Goal: Communication & Community: Answer question/provide support

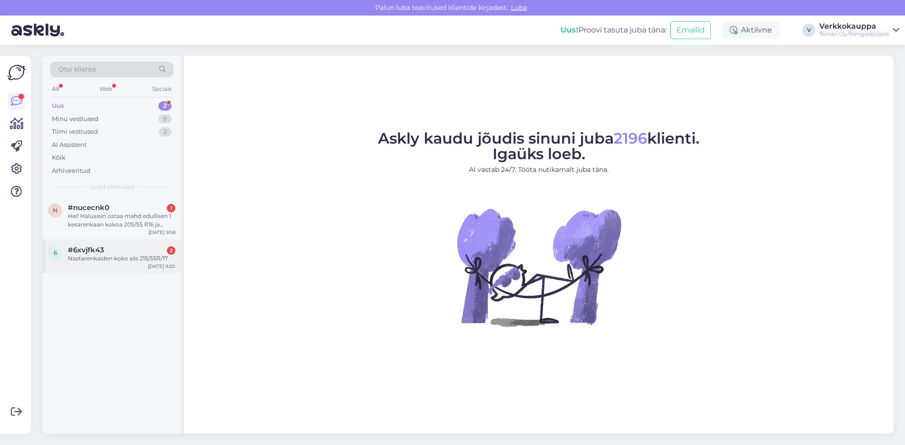
click at [110, 258] on div "Nastarenkaiden koko siis 215/55R/17" at bounding box center [121, 258] width 107 height 8
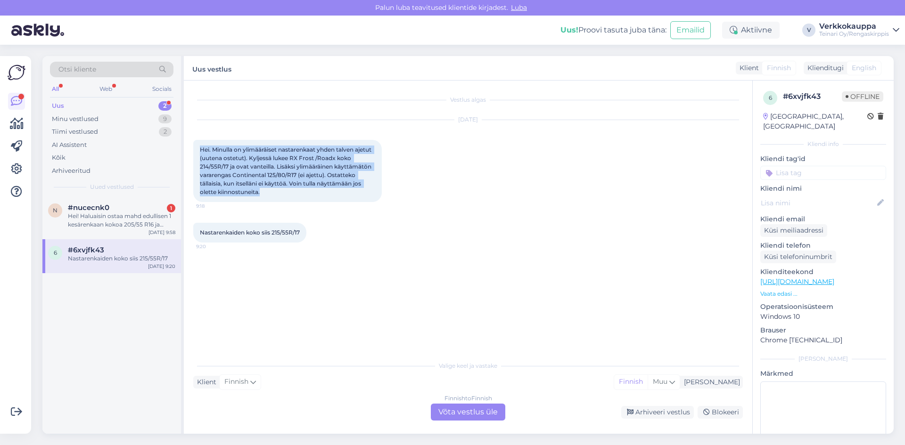
drag, startPoint x: 201, startPoint y: 148, endPoint x: 287, endPoint y: 199, distance: 99.6
click at [287, 199] on div "Hei. Minulla on ylimääräiset nastarenkaat yhden talven ajetut (uutena ostetut).…" at bounding box center [287, 171] width 188 height 62
copy span "Hei. Minulla on ylimääräiset nastarenkaat yhden talven ajetut (uutena ostetut).…"
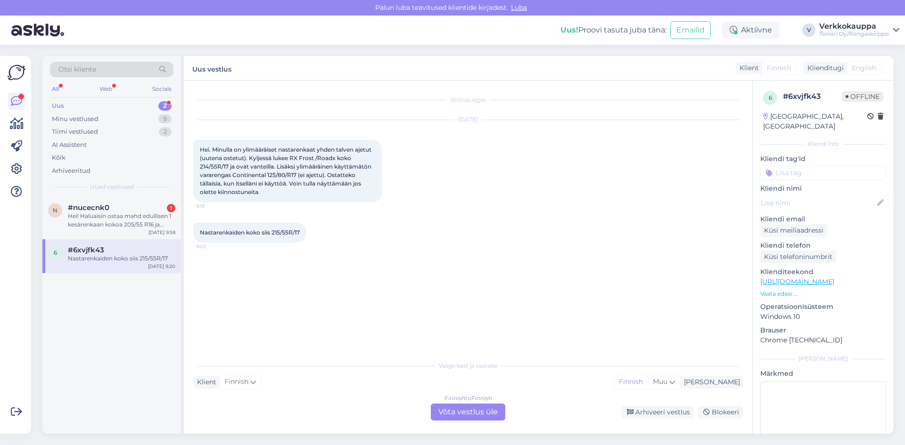
click at [479, 407] on div "Finnish to Finnish Võta vestlus üle" at bounding box center [468, 412] width 74 height 17
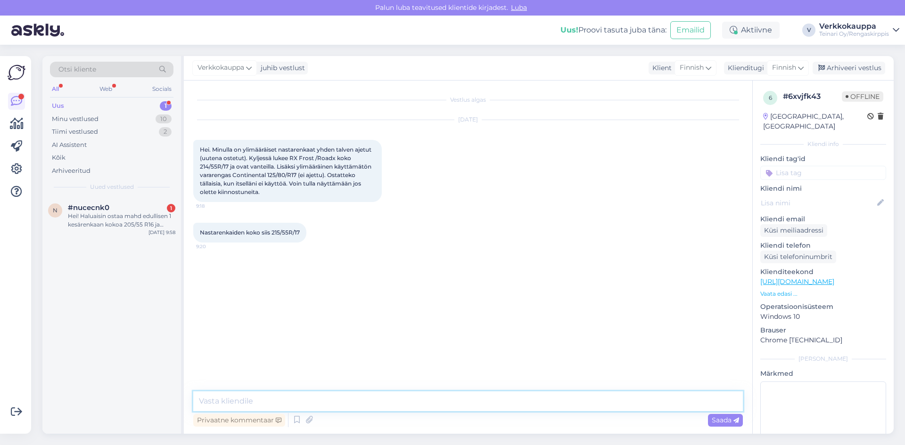
click at [225, 397] on textarea at bounding box center [467, 402] width 549 height 20
paste textarea "Hei! Kiitos yhteydenotostasi. Voit tuoda renkaat Vantaan toimipisteellemme, nii…"
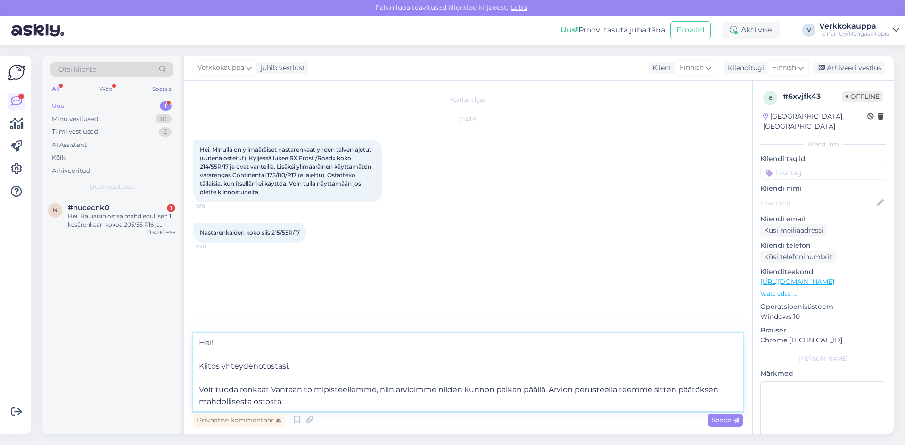
drag, startPoint x: 201, startPoint y: 342, endPoint x: 311, endPoint y: 409, distance: 128.7
click at [311, 409] on textarea "Hei! Kiitos yhteydenotostasi. Voit tuoda renkaat Vantaan toimipisteellemme, nii…" at bounding box center [467, 372] width 549 height 78
paste textarea "Ostamme vain kokonaisia rengassarjoja, emme yksittäisiä renkaita. Voit kuitenki…"
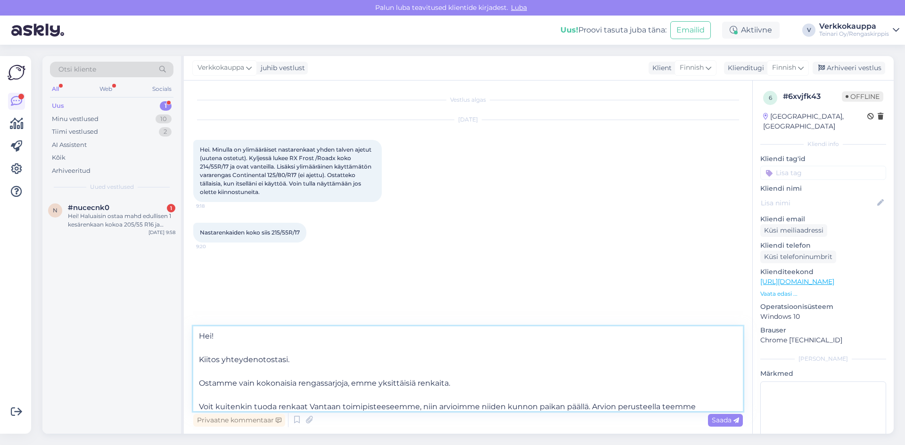
click at [201, 366] on textarea "Hei! Kiitos yhteydenotostasi. Ostamme vain kokonaisia rengassarjoja, emme yksit…" at bounding box center [467, 369] width 549 height 85
click at [201, 357] on textarea "Hei! Kiitos yhteydenotostasi. Ostamme vain kokonaisia rengassarjoja, emme yksit…" at bounding box center [467, 369] width 549 height 85
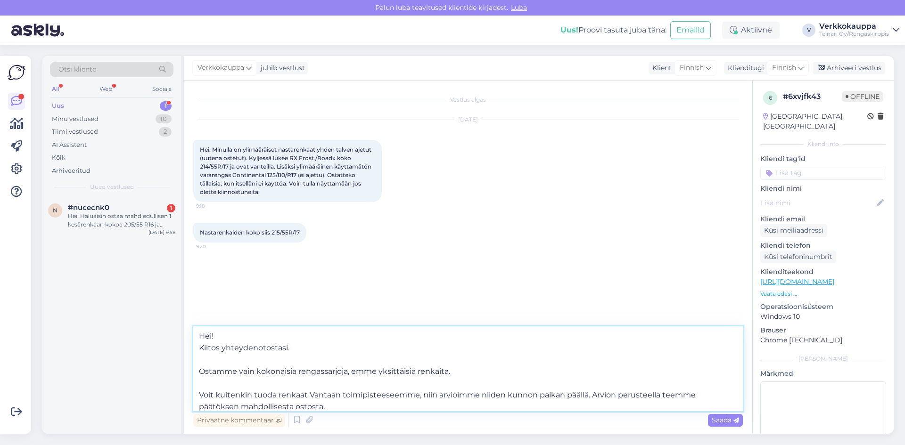
click at [200, 368] on textarea "Hei! Kiitos yhteydenotostasi. Ostamme vain kokonaisia rengassarjoja, emme yksit…" at bounding box center [467, 369] width 549 height 85
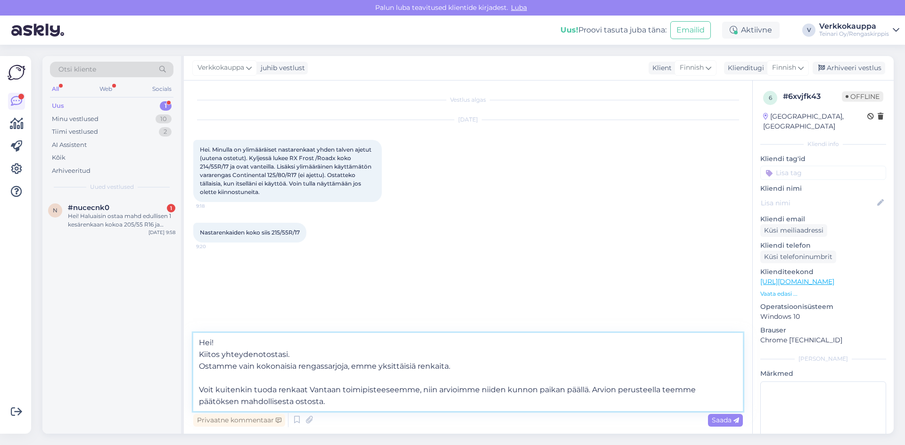
click at [199, 386] on textarea "Hei! Kiitos yhteydenotostasi. Ostamme vain kokonaisia rengassarjoja, emme yksit…" at bounding box center [467, 372] width 549 height 78
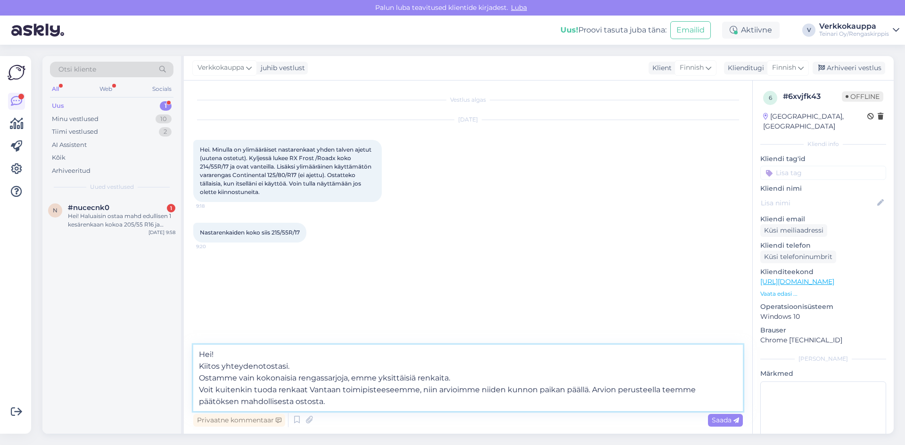
type textarea "Hei! Kiitos yhteydenotostasi. Ostamme vain kokonaisia rengassarjoja, emme yksit…"
click at [722, 417] on span "Saada" at bounding box center [725, 420] width 27 height 8
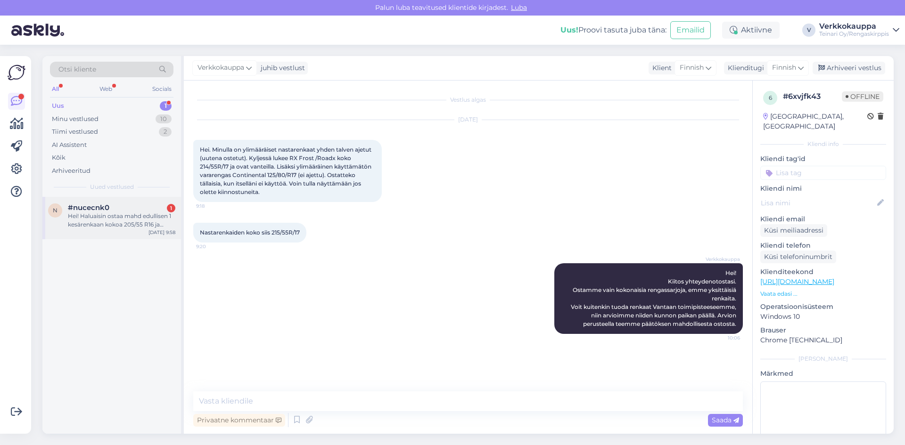
click at [98, 214] on div "Hei! Haluaisin ostaa mahd edullisen 1 kesärenkaan kokoa 205/55 R16 ja asennukse…" at bounding box center [121, 220] width 107 height 17
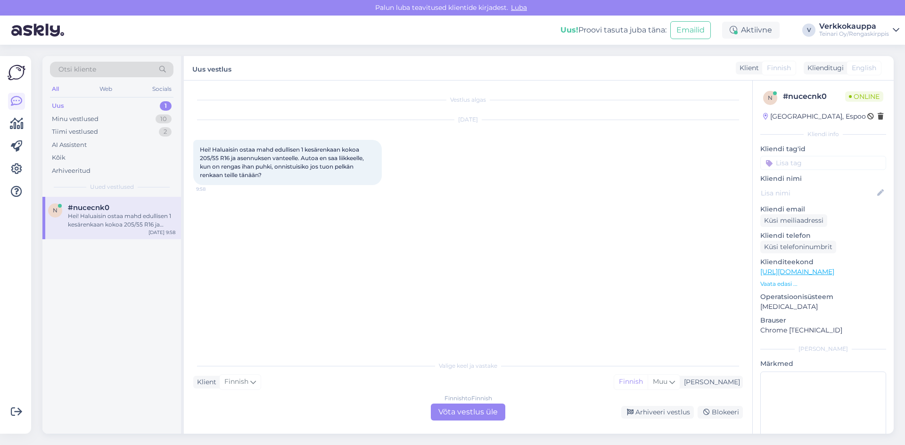
click at [449, 411] on div "Finnish to Finnish Võta vestlus üle" at bounding box center [468, 412] width 74 height 17
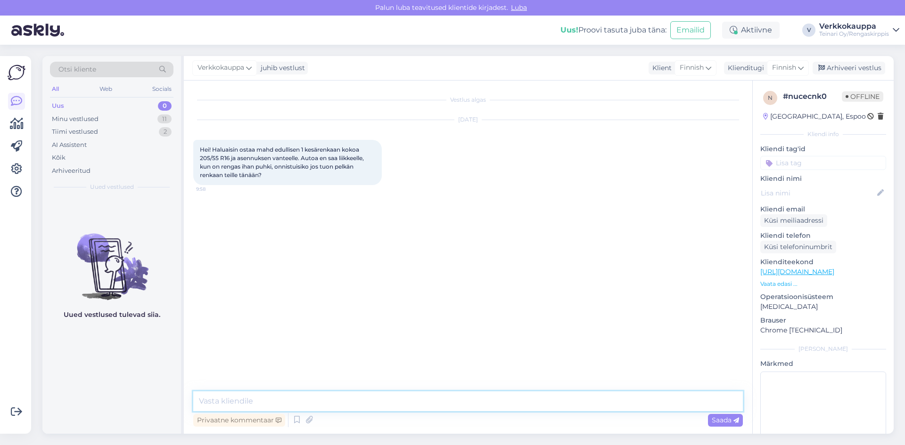
click at [384, 396] on textarea at bounding box center [467, 402] width 549 height 20
type textarea "h"
type textarea "Hei , onnistu hyvin. Läytyy 2 vaihtoehto yksitäisiä renkaita"
drag, startPoint x: 418, startPoint y: 398, endPoint x: 198, endPoint y: 397, distance: 219.1
click at [199, 399] on textarea "Hei , onnistu hyvin. Läytyy 2 vaihtoehto yksitäisiä renkaita" at bounding box center [467, 402] width 549 height 20
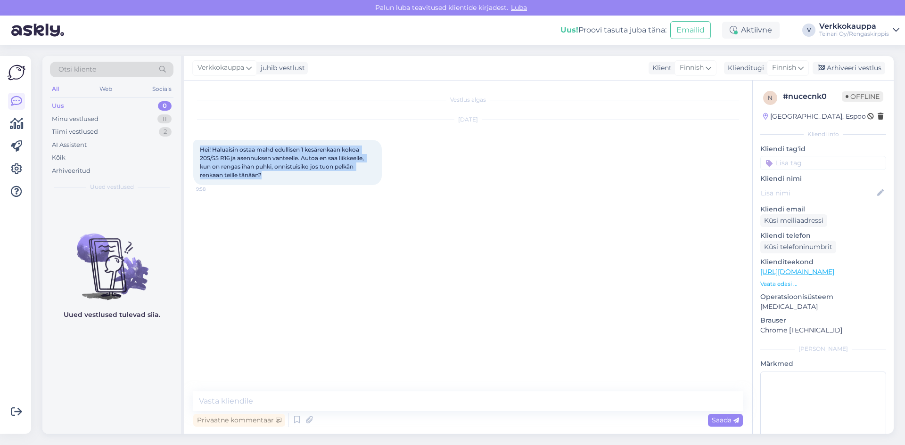
drag, startPoint x: 200, startPoint y: 147, endPoint x: 262, endPoint y: 176, distance: 67.9
click at [262, 176] on span "Hei! Haluaisin ostaa mahd edullisen 1 kesärenkaan kokoa 205/55 R16 ja asennukse…" at bounding box center [282, 162] width 165 height 33
copy span "Hei! Haluaisin ostaa mahd edullisen 1 kesärenkaan kokoa 205/55 R16 ja asennukse…"
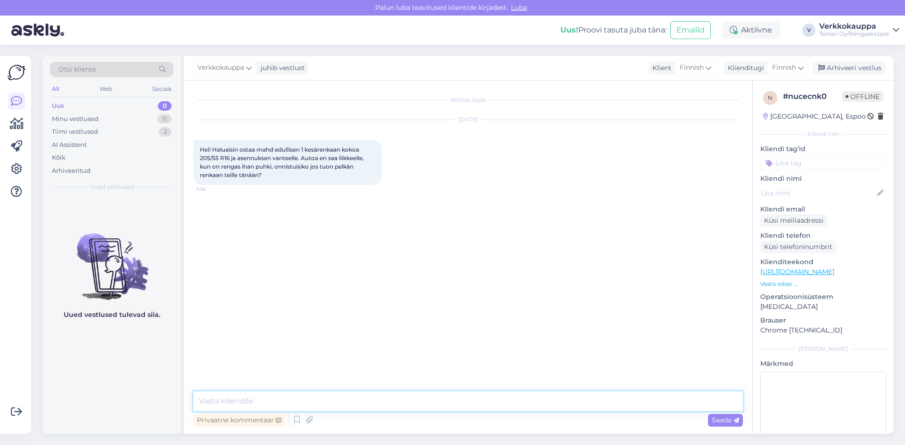
paste textarea "205/55R16 Hankook Ventus Prime 2 91H kesä 3mm"
paste textarea "05/55R16 GoodYear EfficientGrip Performance 91H kesä 6mm"
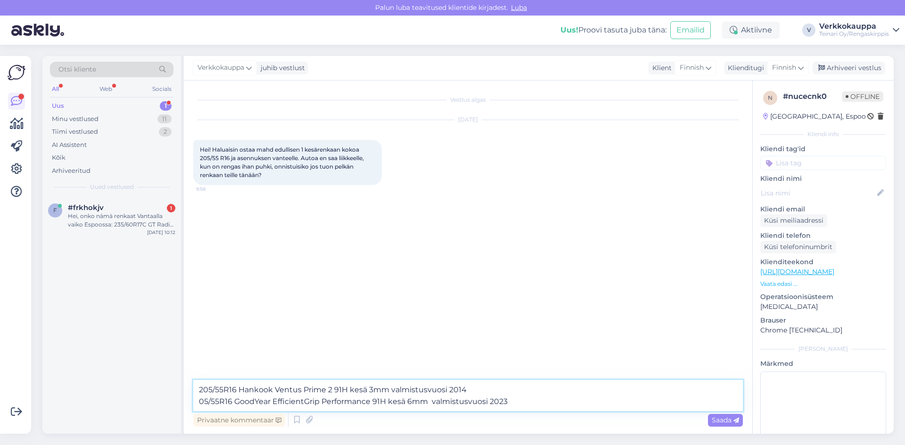
click at [527, 399] on textarea "205/55R16 Hankook Ventus Prime 2 91H kesä 3mm valmistusvuosi 2014 05/55R16 Good…" at bounding box center [467, 395] width 549 height 31
click at [472, 389] on textarea "205/55R16 Hankook Ventus Prime 2 91H kesä 3mm valmistusvuosi 2014 05/55R16 Good…" at bounding box center [467, 395] width 549 height 31
type textarea "205/55R16 Hankook Ventus Prime 2 91H kesä 3mm valmistusvuosi 2014 05/55R16 Good…"
drag, startPoint x: 198, startPoint y: 390, endPoint x: 532, endPoint y: 410, distance: 334.7
click at [579, 410] on textarea "205/55R16 Hankook Ventus Prime 2 91H kesä 3mm valmistusvuosi 2014 05/55R16 Good…" at bounding box center [467, 395] width 549 height 31
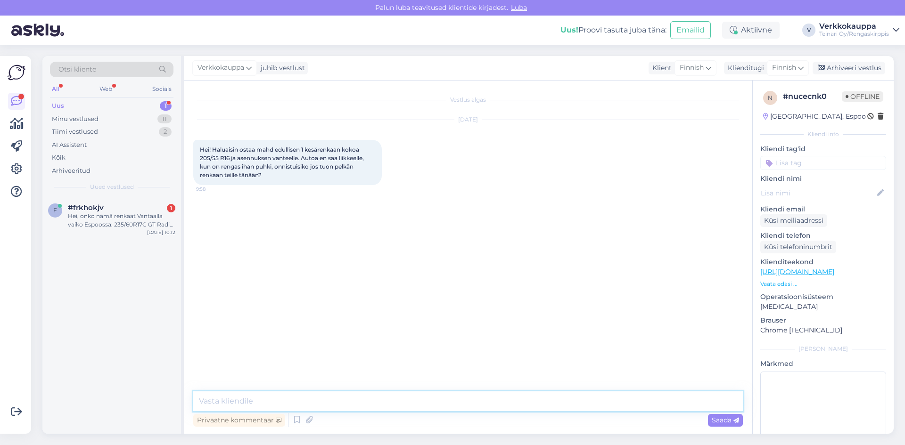
click at [199, 398] on textarea at bounding box center [467, 402] width 549 height 20
paste textarea "Hei! Meiltä löytyy seuraavat yksittäiset kesärenkaat kokoon 205/55 R16: Hankook…"
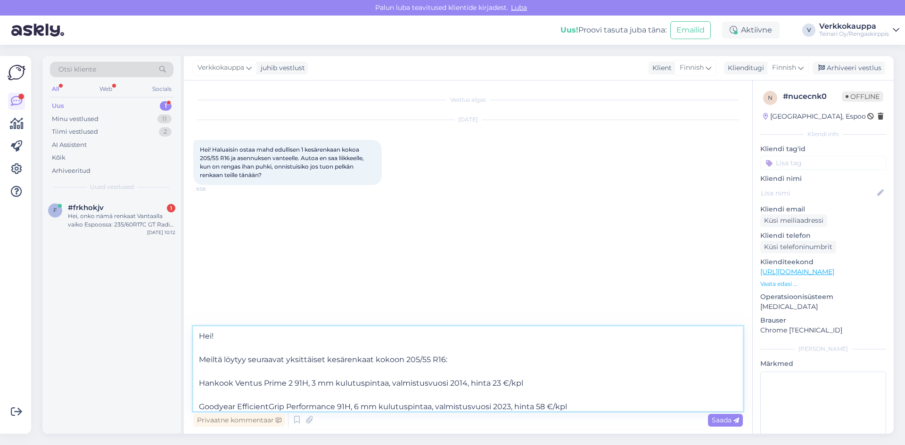
click at [204, 393] on textarea "Hei! Meiltä löytyy seuraavat yksittäiset kesärenkaat kokoon 205/55 R16: Hankook…" at bounding box center [467, 369] width 549 height 85
paste textarea "[URL][DOMAIN_NAME]"
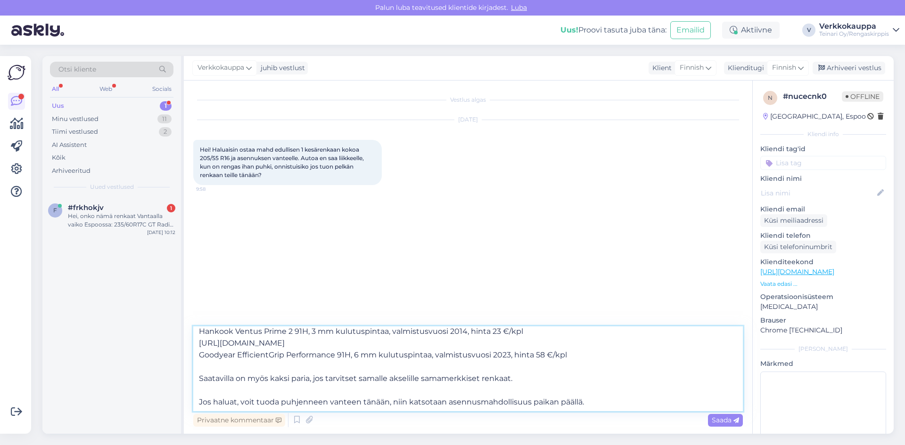
scroll to position [52, 0]
click at [206, 373] on textarea "Hei! Meiltä löytyy seuraavat yksittäiset kesärenkaat kokoon 205/55 R16: Hankook…" at bounding box center [467, 369] width 549 height 85
click at [210, 363] on textarea "Hei! Meiltä löytyy seuraavat yksittäiset kesärenkaat kokoon 205/55 R16: Hankook…" at bounding box center [467, 369] width 549 height 85
click at [208, 367] on textarea "Hei! Meiltä löytyy seuraavat yksittäiset kesärenkaat kokoon 205/55 R16: Hankook…" at bounding box center [467, 369] width 549 height 85
paste textarea "[URL][DOMAIN_NAME]"
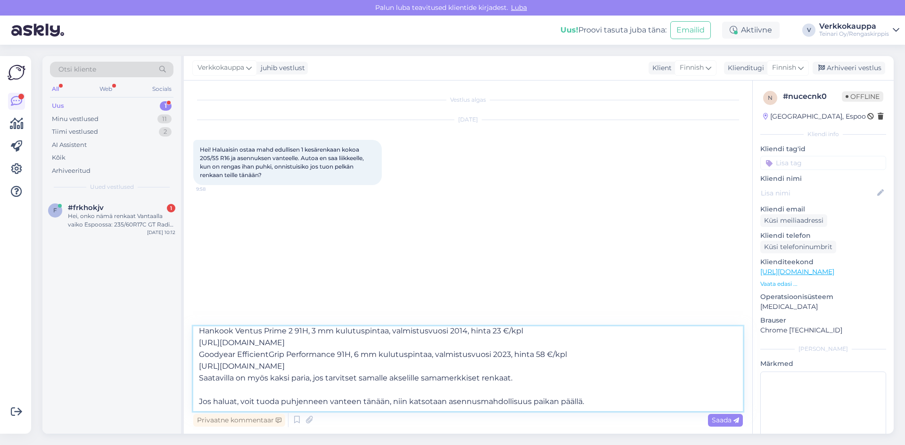
click at [208, 393] on textarea "Hei! Meiltä löytyy seuraavat yksittäiset kesärenkaat kokoon 205/55 R16: Hankook…" at bounding box center [467, 369] width 549 height 85
paste textarea "[URL][DOMAIN_NAME]"
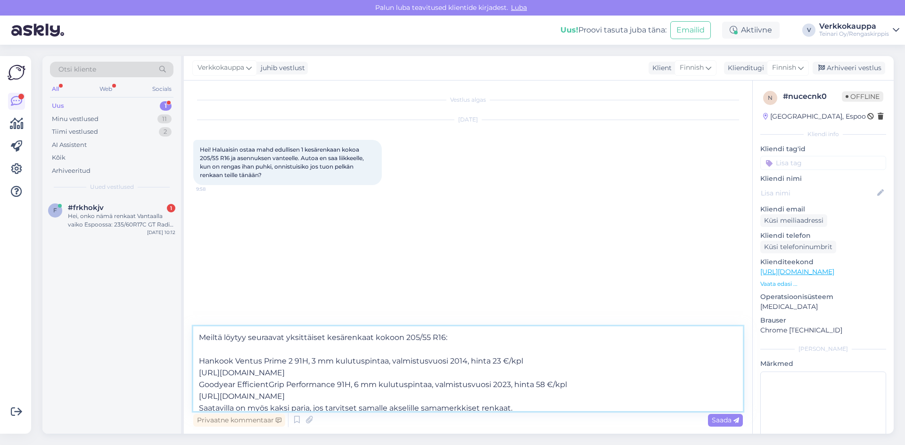
scroll to position [5, 0]
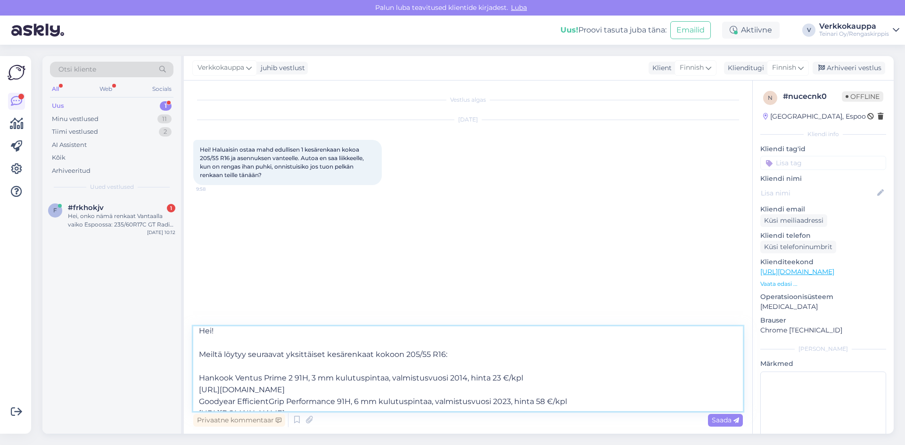
click at [529, 402] on textarea "Hei! Meiltä löytyy seuraavat yksittäiset kesärenkaat kokoon 205/55 R16: Hankook…" at bounding box center [467, 369] width 549 height 85
click at [543, 393] on textarea "Hei! Meiltä löytyy seuraavat yksittäiset kesärenkaat kokoon 205/55 R16: Hankook…" at bounding box center [467, 369] width 549 height 85
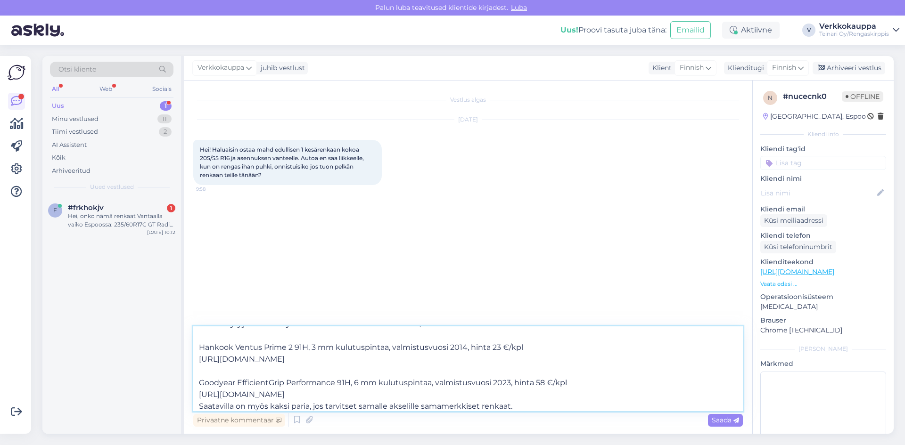
scroll to position [52, 0]
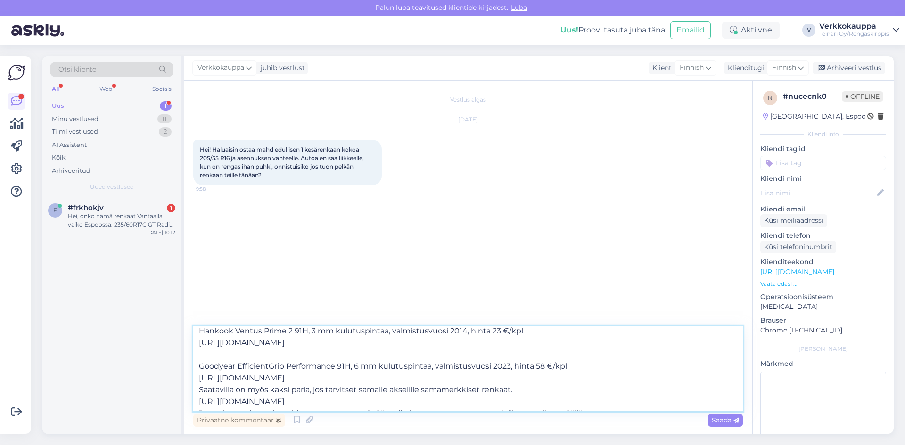
click at [583, 376] on textarea "Hei! Meiltä löytyy seuraavat yksittäiset kesärenkaat kokoon 205/55 R16: Hankook…" at bounding box center [467, 369] width 549 height 85
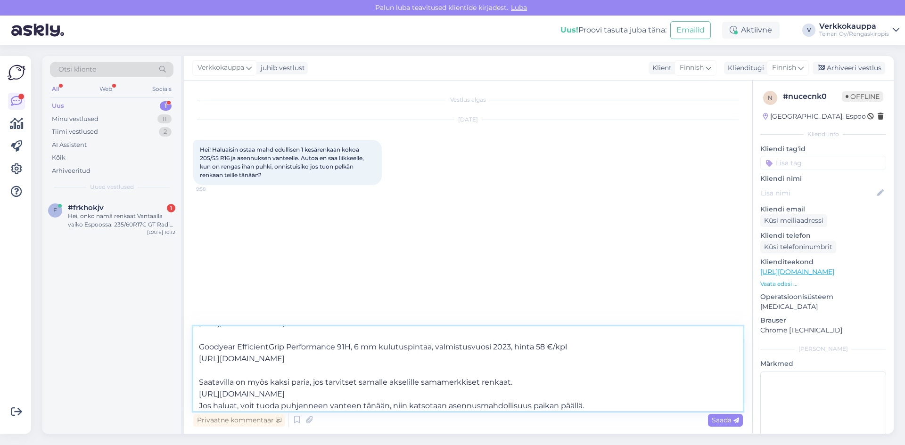
scroll to position [88, 0]
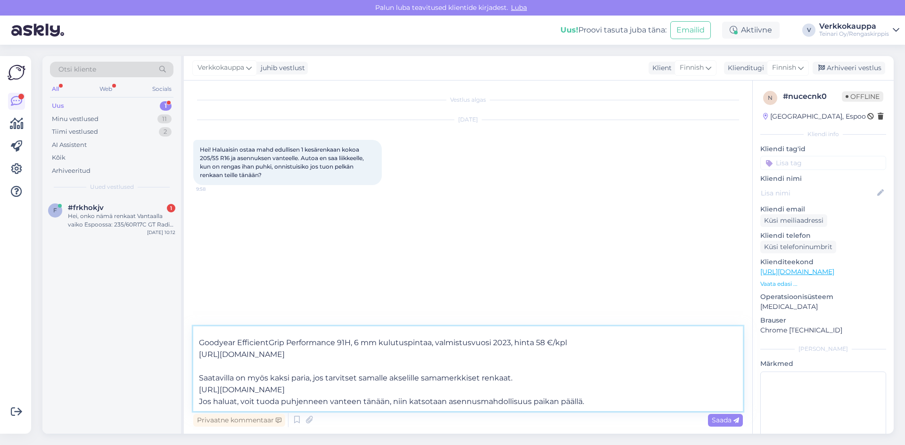
click at [475, 390] on textarea "Hei! Meiltä löytyy seuraavat yksittäiset kesärenkaat kokoon 205/55 R16: Hankook…" at bounding box center [467, 369] width 549 height 85
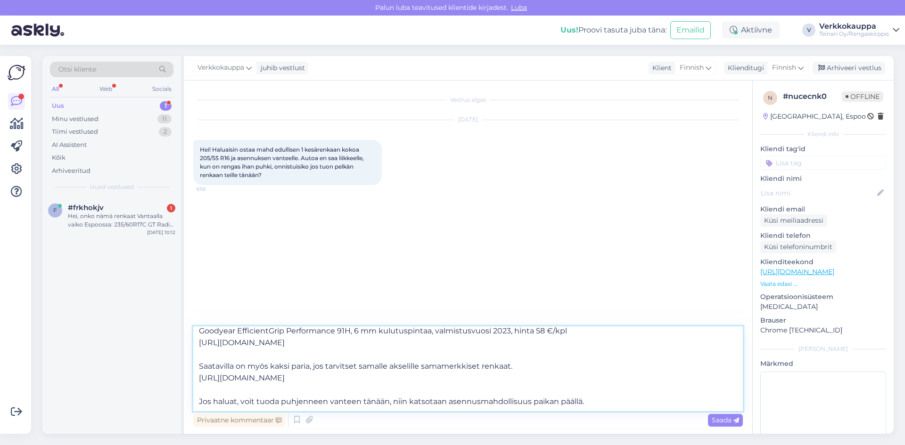
scroll to position [99, 0]
drag, startPoint x: 240, startPoint y: 403, endPoint x: 192, endPoint y: 398, distance: 48.8
click at [192, 398] on div "Vestlus algas [DATE] Hei! Haluaisin ostaa mahd edullisen 1 kesärenkaan kokoa 20…" at bounding box center [468, 257] width 568 height 353
click at [201, 401] on textarea "Hei! Meiltä löytyy seuraavat yksittäiset kesärenkaat kokoon 205/55 R16: Hankook…" at bounding box center [467, 369] width 549 height 85
click at [318, 402] on textarea "Hei! Meiltä löytyy seuraavat yksittäiset kesärenkaat kokoon 205/55 R16: Hankook…" at bounding box center [467, 369] width 549 height 85
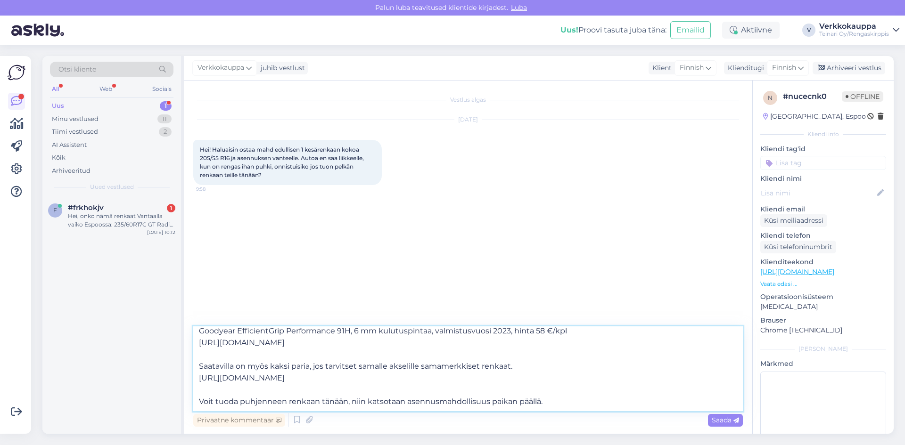
drag, startPoint x: 349, startPoint y: 402, endPoint x: 551, endPoint y: 402, distance: 201.7
click at [551, 402] on textarea "Hei! Meiltä löytyy seuraavat yksittäiset kesärenkaat kokoon 205/55 R16: Hankook…" at bounding box center [467, 369] width 549 height 85
click at [218, 385] on textarea "Hei! Meiltä löytyy seuraavat yksittäiset kesärenkaat kokoon 205/55 R16: Hankook…" at bounding box center [467, 369] width 549 height 85
type textarea "Hei! Meiltä löytyy seuraavat yksittäiset kesärenkaat kokoon 205/55 R16: Hankook…"
click at [469, 379] on textarea "Hei! Meiltä löytyy seuraavat yksittäiset kesärenkaat kokoon 205/55 R16: Hankook…" at bounding box center [467, 369] width 549 height 85
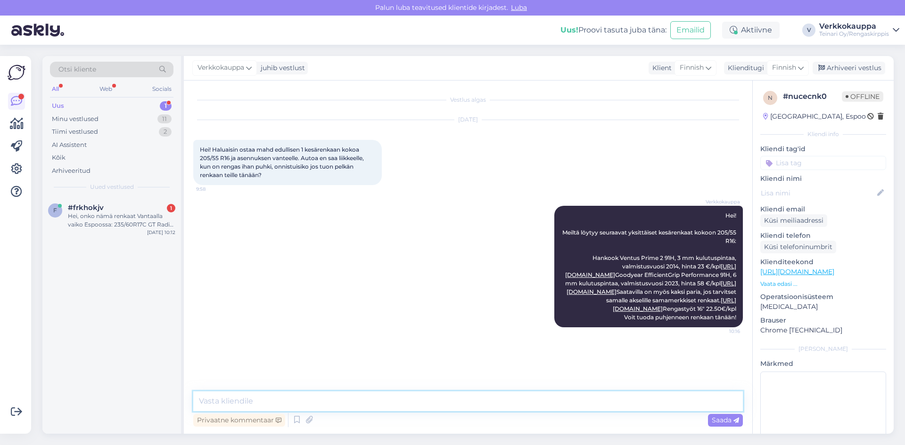
scroll to position [0, 0]
click at [112, 226] on div "Hei, onko nämä renkaat Vantaalla vaiko Espoossa: 235/60R17C GT Radial Maxmiler …" at bounding box center [121, 220] width 107 height 17
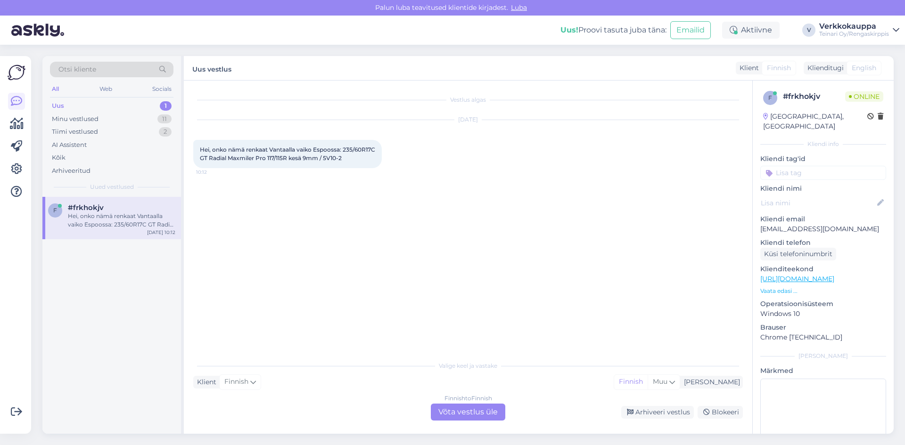
click at [465, 412] on div "Finnish to Finnish Võta vestlus üle" at bounding box center [468, 412] width 74 height 17
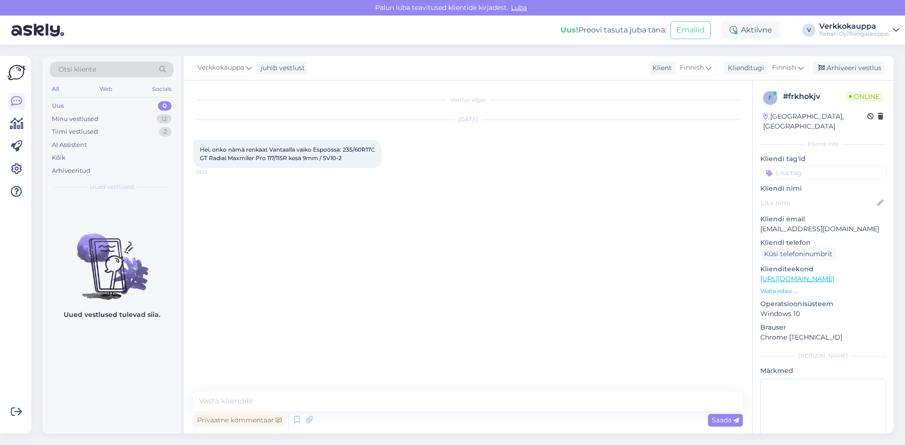
click at [253, 386] on div "Vestlus algas [DATE] Hei, onko nämä renkaat Vantaalla vaiko Espoossa: 235/60R17…" at bounding box center [468, 257] width 568 height 353
click at [239, 401] on textarea at bounding box center [467, 402] width 549 height 20
type textarea "h"
type textarea "Hei, Vantaalla:)"
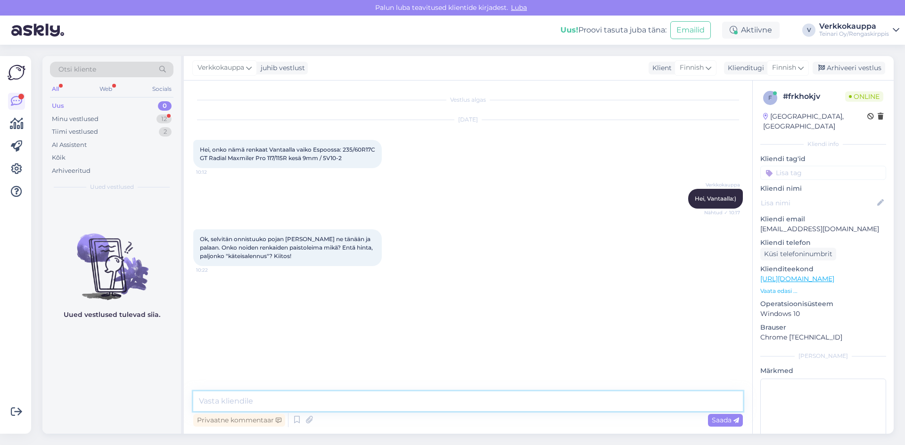
drag, startPoint x: 211, startPoint y: 401, endPoint x: 205, endPoint y: 406, distance: 7.0
click at [205, 406] on textarea at bounding box center [467, 402] width 549 height 20
type textarea "h"
paste textarea "Valmistusvuosi 2023"
click at [216, 402] on textarea "Hei, Valmistusvuosi 2023" at bounding box center [467, 402] width 549 height 20
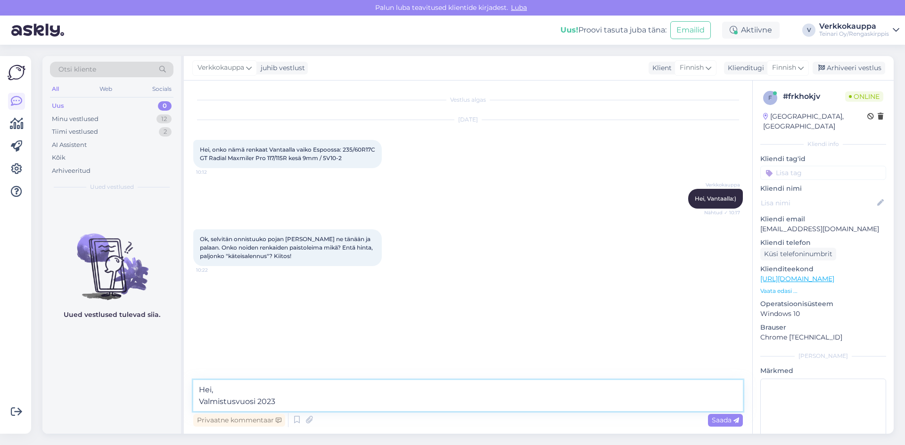
click at [290, 400] on textarea "Hei, Valmistusvuosi 2023" at bounding box center [467, 395] width 549 height 31
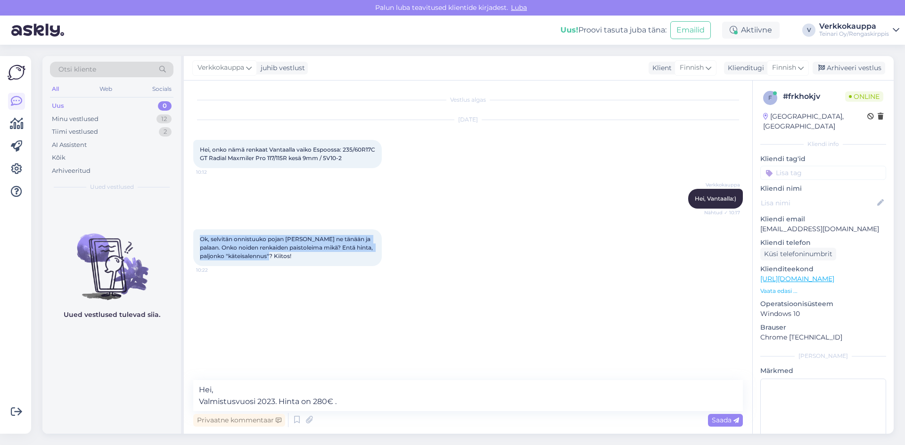
drag, startPoint x: 200, startPoint y: 246, endPoint x: 292, endPoint y: 269, distance: 94.5
click at [292, 266] on div "Ok, selvitän onnistuuko pojan [PERSON_NAME] ne tänään ja palaan. Onko noiden re…" at bounding box center [287, 247] width 188 height 37
copy span "Ok, selvitän onnistuuko pojan [PERSON_NAME] ne tänään ja palaan. Onko noiden re…"
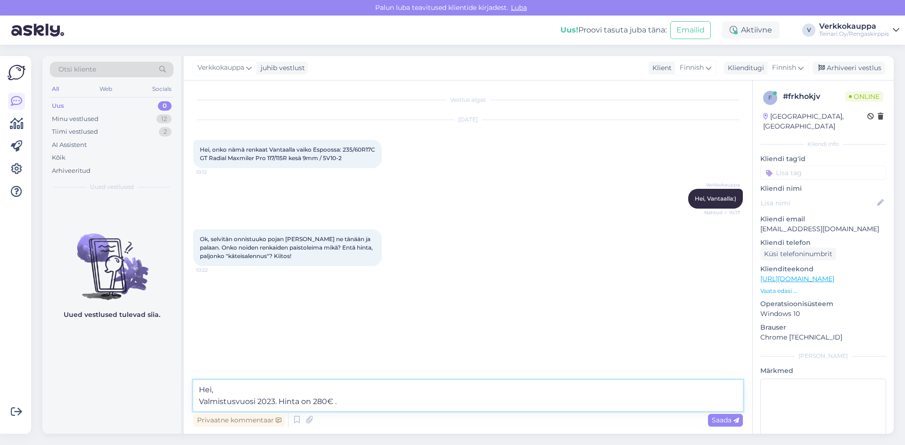
click at [354, 401] on textarea "Hei, Valmistusvuosi 2023. Hinta on 280€ ." at bounding box center [467, 395] width 549 height 31
paste textarea "meillä ei ole erillistä käteisalennusta."
click at [347, 400] on textarea "Hei, Valmistusvuosi 2023. Hinta on 280€ . meillä ei ole erillistä käteisalennus…" at bounding box center [467, 395] width 549 height 31
type textarea "Hei, Valmistusvuosi 2023. Hinta on 280€ . Meillä ei ole erillistä käteisalennus…"
click at [716, 421] on span "Saada" at bounding box center [725, 420] width 27 height 8
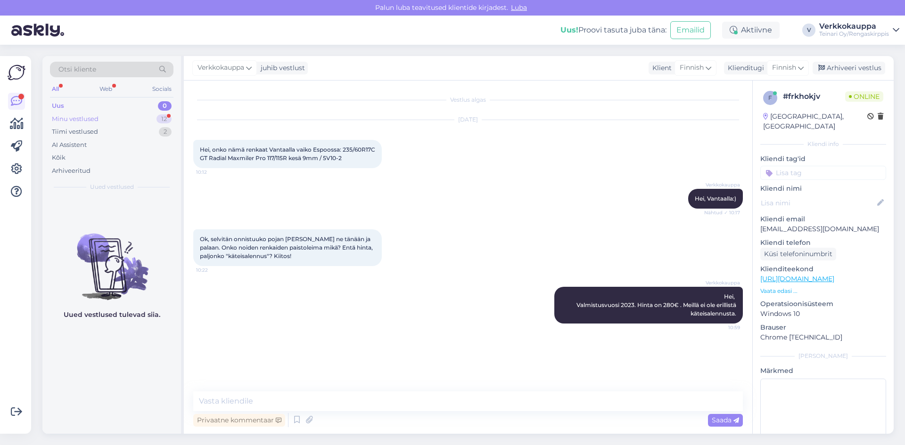
click at [83, 120] on div "Minu vestlused" at bounding box center [75, 119] width 47 height 9
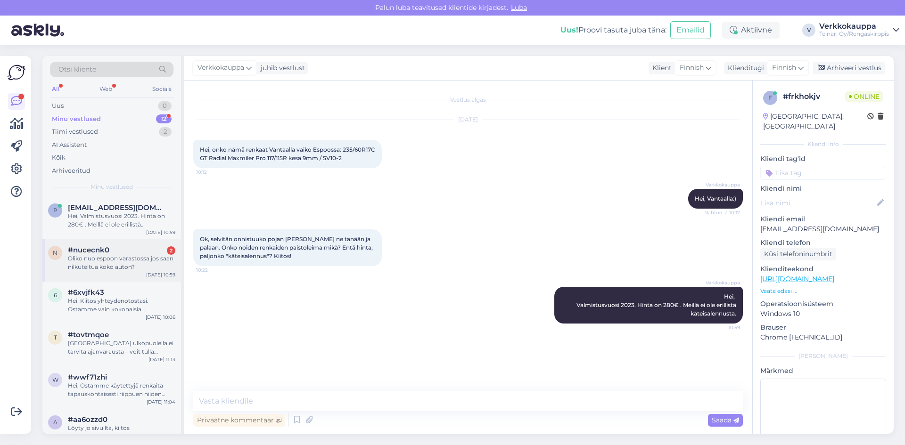
click at [93, 269] on div "Oliko nuo espoon varastossa jos saan nilkuteltua koko auton?" at bounding box center [121, 262] width 107 height 17
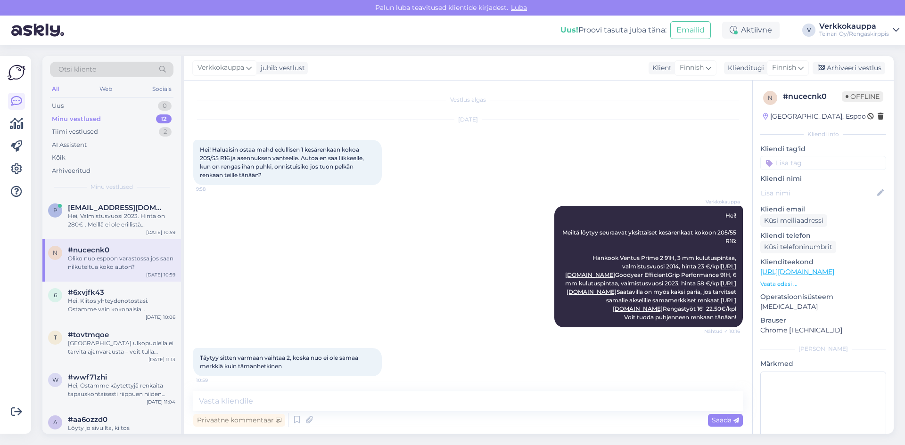
scroll to position [138, 0]
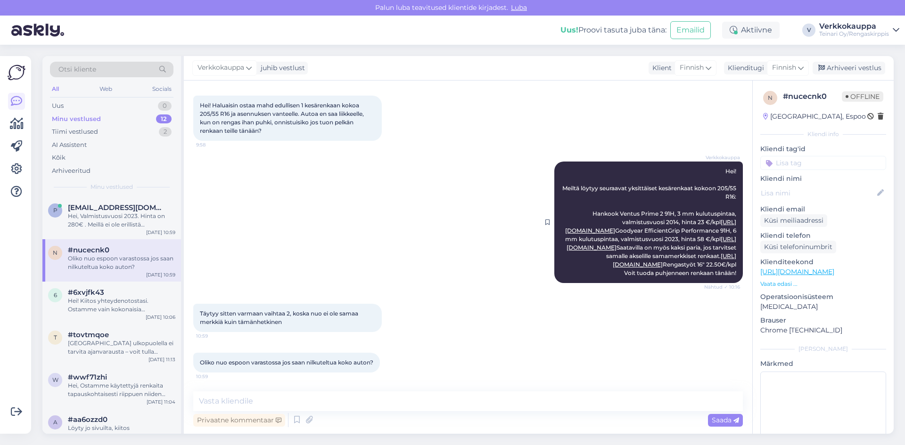
click at [686, 227] on div "Verkkokauppa Hei! Meiltä löytyy seuraavat yksittäiset kesärenkaat kokoon 205/55…" at bounding box center [648, 223] width 188 height 122
click at [687, 253] on link "[URL][DOMAIN_NAME]" at bounding box center [674, 261] width 123 height 16
click at [219, 404] on textarea at bounding box center [467, 402] width 549 height 20
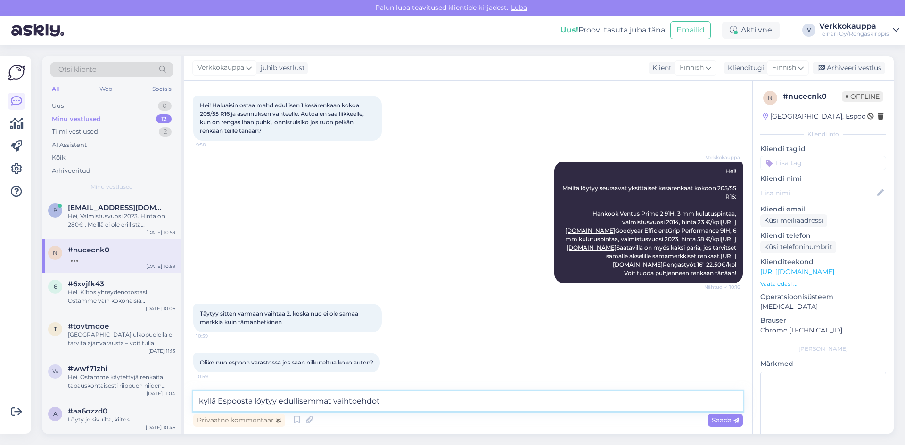
click at [201, 400] on textarea "kyllä Espoosta löytyy edullisemmat vaihtoehdot" at bounding box center [467, 402] width 549 height 20
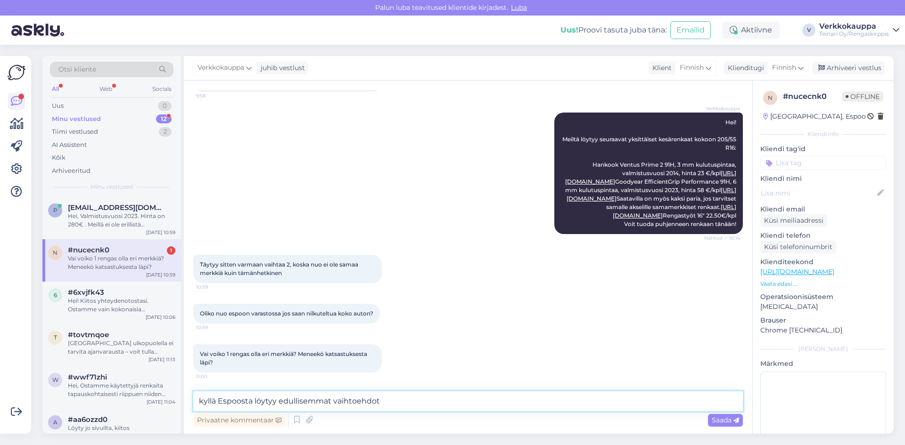
click at [219, 396] on textarea "kyllä Espoosta löytyy edullisemmat vaihtoehdot" at bounding box center [467, 402] width 549 height 20
click at [203, 400] on textarea "kyllä Espoosta löytyy edullisemmat vaihtoehdot" at bounding box center [467, 402] width 549 height 20
click at [219, 396] on textarea "Kyllä Espoosta löytyy edullisemmat vaihtoehdot" at bounding box center [467, 402] width 549 height 20
type textarea "Kyllä, Espoosta löytyy edullisemmat vaihtoehdot"
click at [712, 420] on span "Saada" at bounding box center [725, 420] width 27 height 8
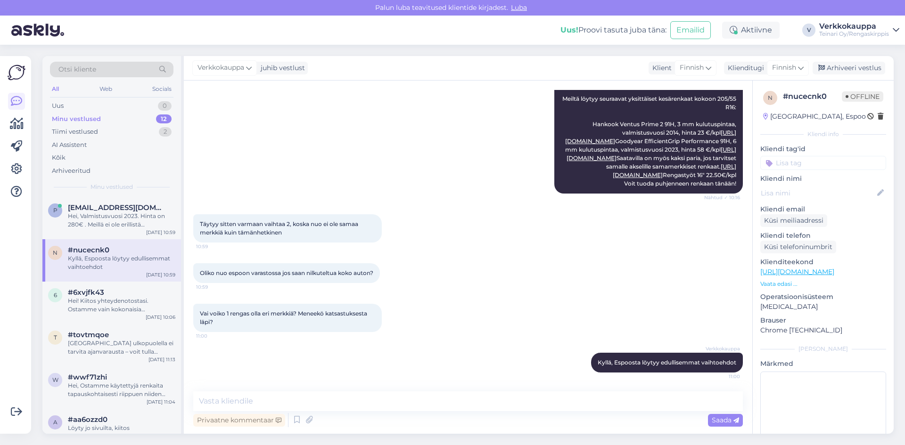
scroll to position [133, 0]
click at [141, 223] on div "Hei, Valmistusvuosi 2023. Hinta on 280€ . Meillä ei ole erillistä käteisalennus…" at bounding box center [121, 220] width 107 height 17
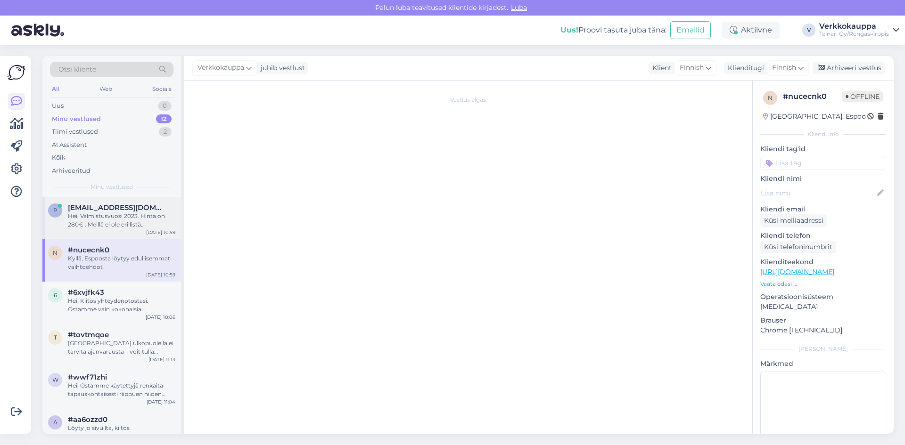
scroll to position [0, 0]
